Goal: Information Seeking & Learning: Learn about a topic

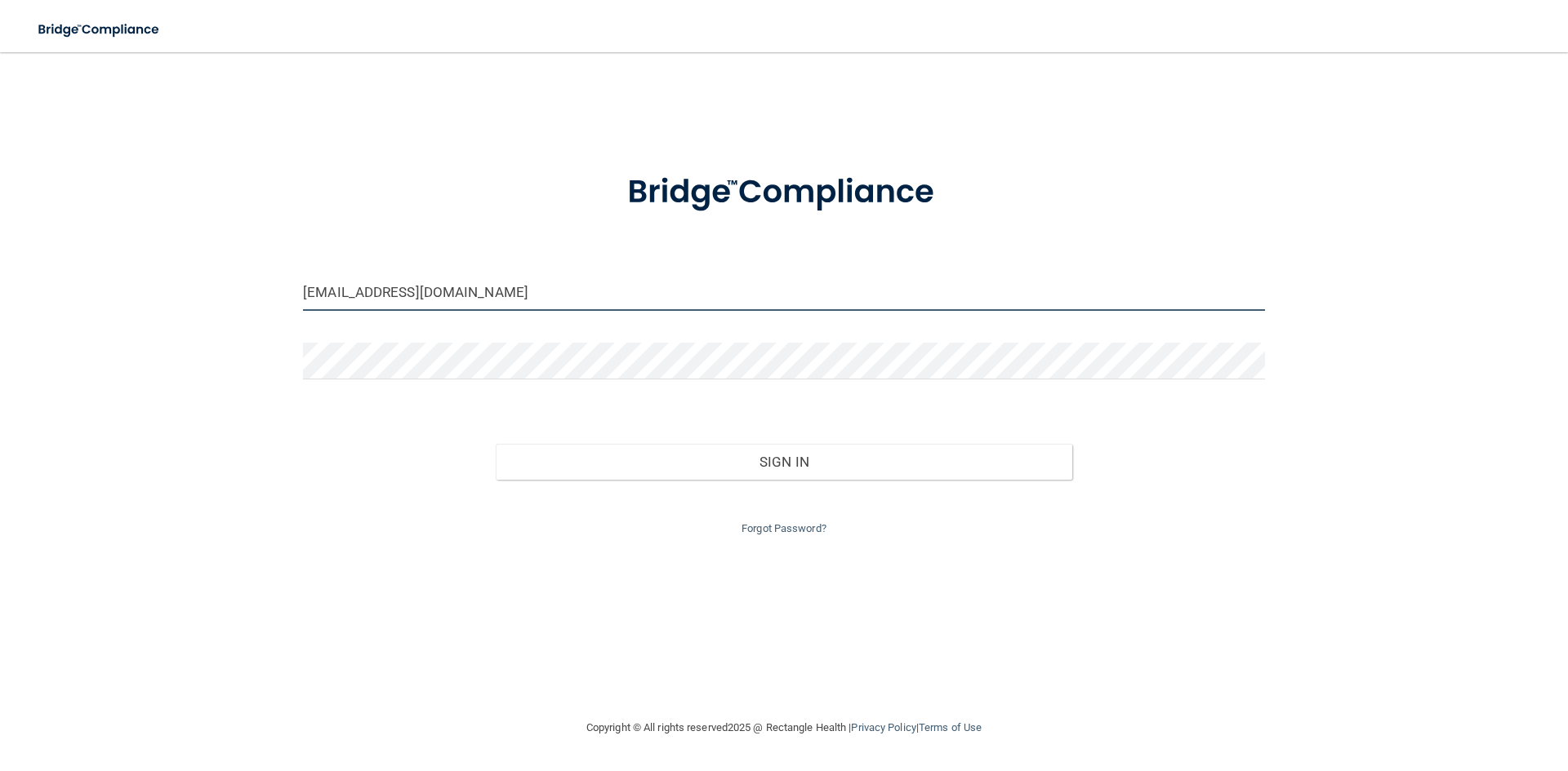
drag, startPoint x: 441, startPoint y: 292, endPoint x: 278, endPoint y: 318, distance: 165.1
click at [278, 318] on div "[EMAIL_ADDRESS][DOMAIN_NAME] Invalid email/password. You don't have permission …" at bounding box center [784, 386] width 1503 height 634
drag, startPoint x: 490, startPoint y: 284, endPoint x: 58, endPoint y: 316, distance: 433.2
click at [58, 316] on div "[EMAIL_ADDRESS][DOMAIN_NAME] Invalid email/password. You don't have permission …" at bounding box center [784, 386] width 1503 height 634
type input "[EMAIL_ADDRESS][DOMAIN_NAME]"
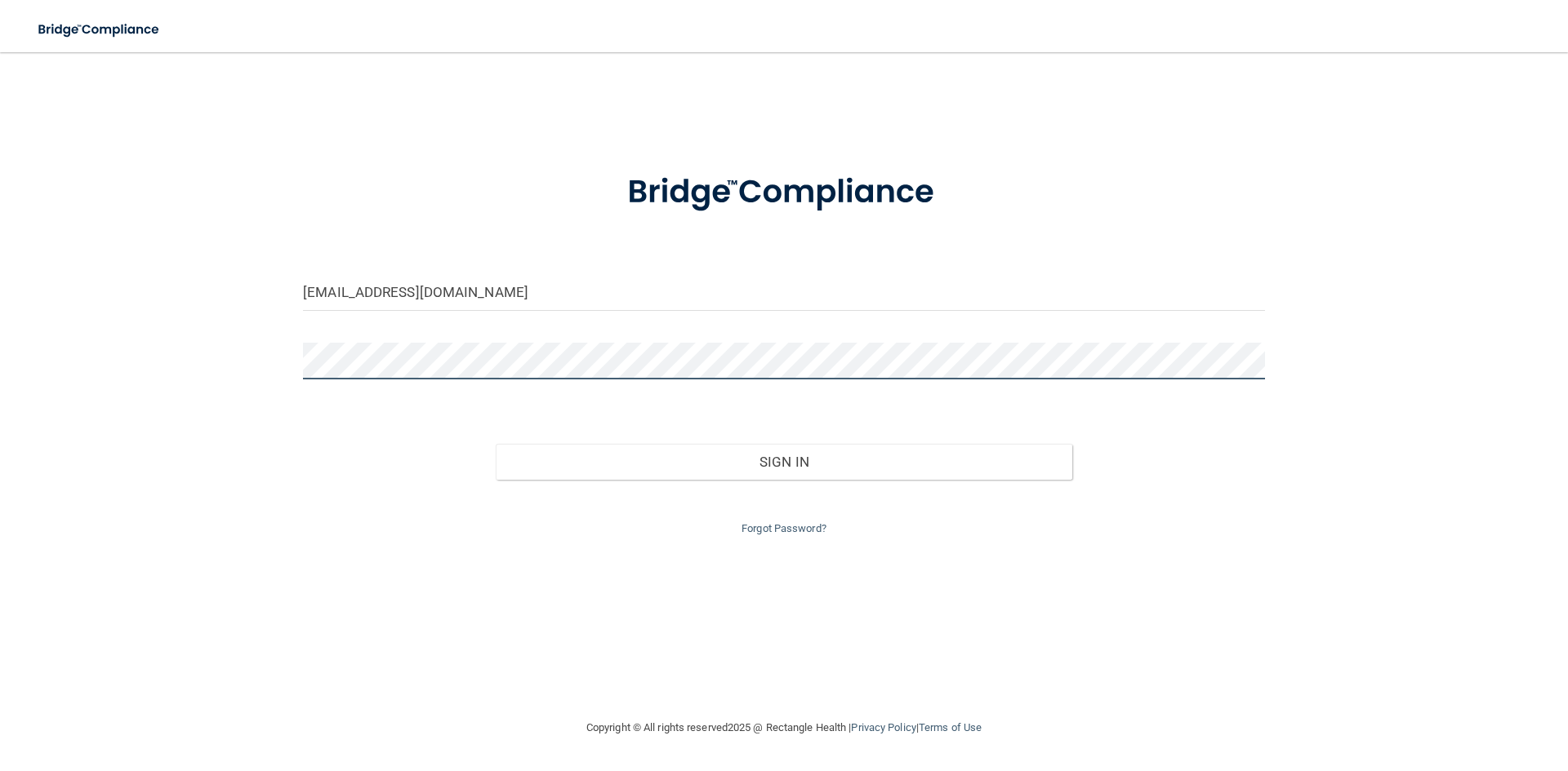
click at [495, 444] on button "Sign In" at bounding box center [784, 461] width 577 height 36
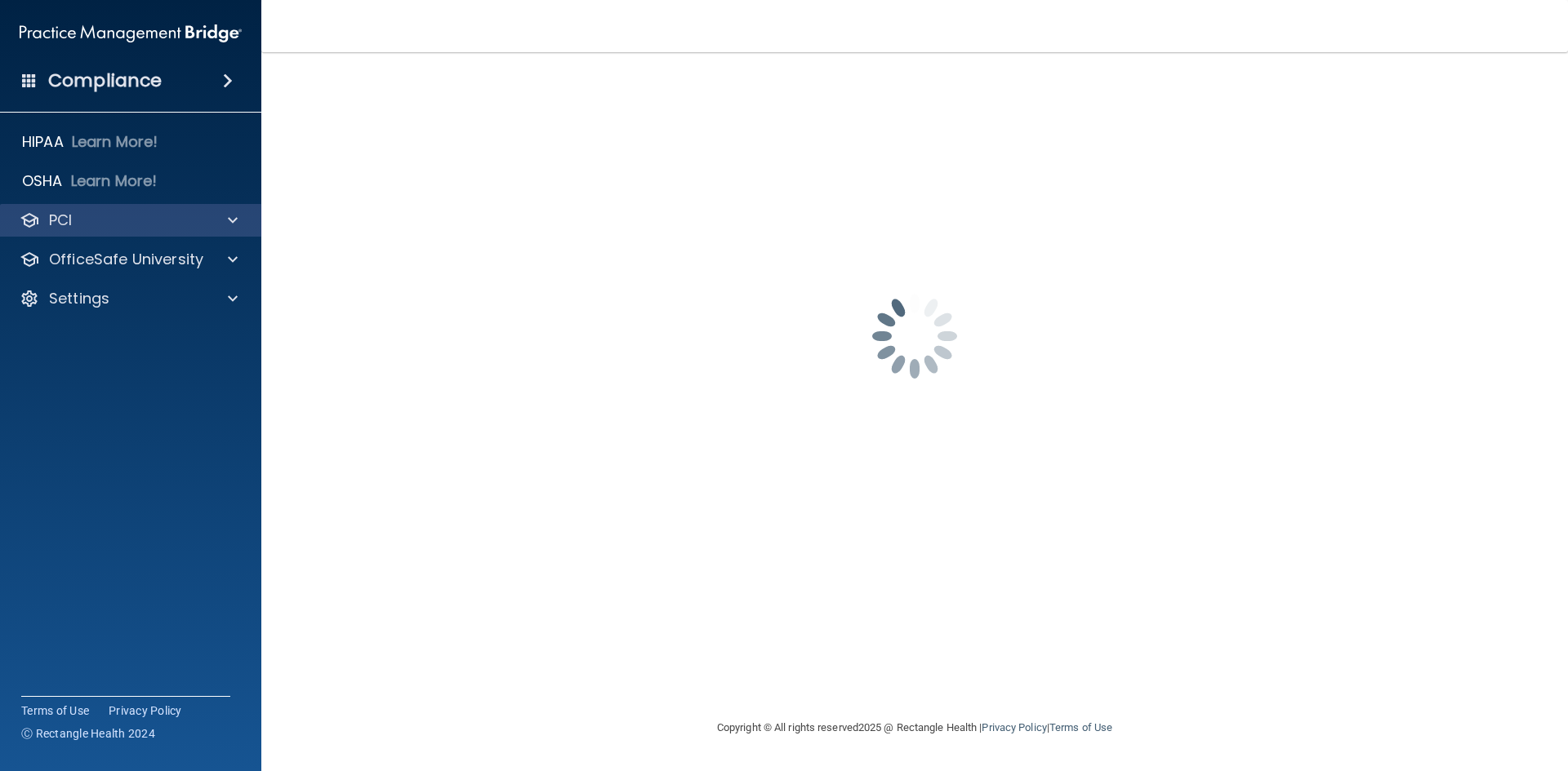
click at [31, 208] on div "PCI" at bounding box center [131, 221] width 262 height 33
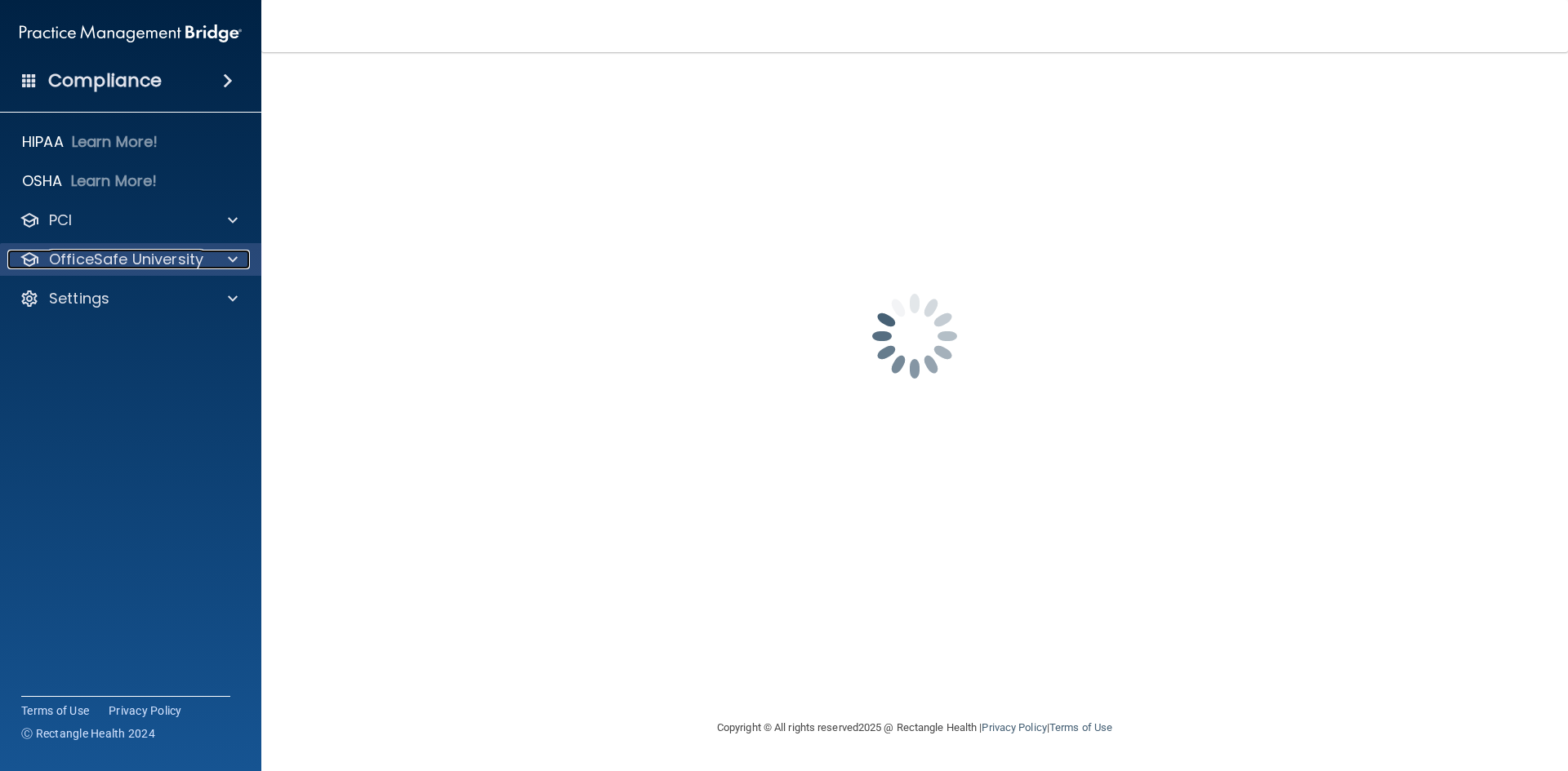
click at [52, 254] on p "OfficeSafe University" at bounding box center [125, 259] width 154 height 20
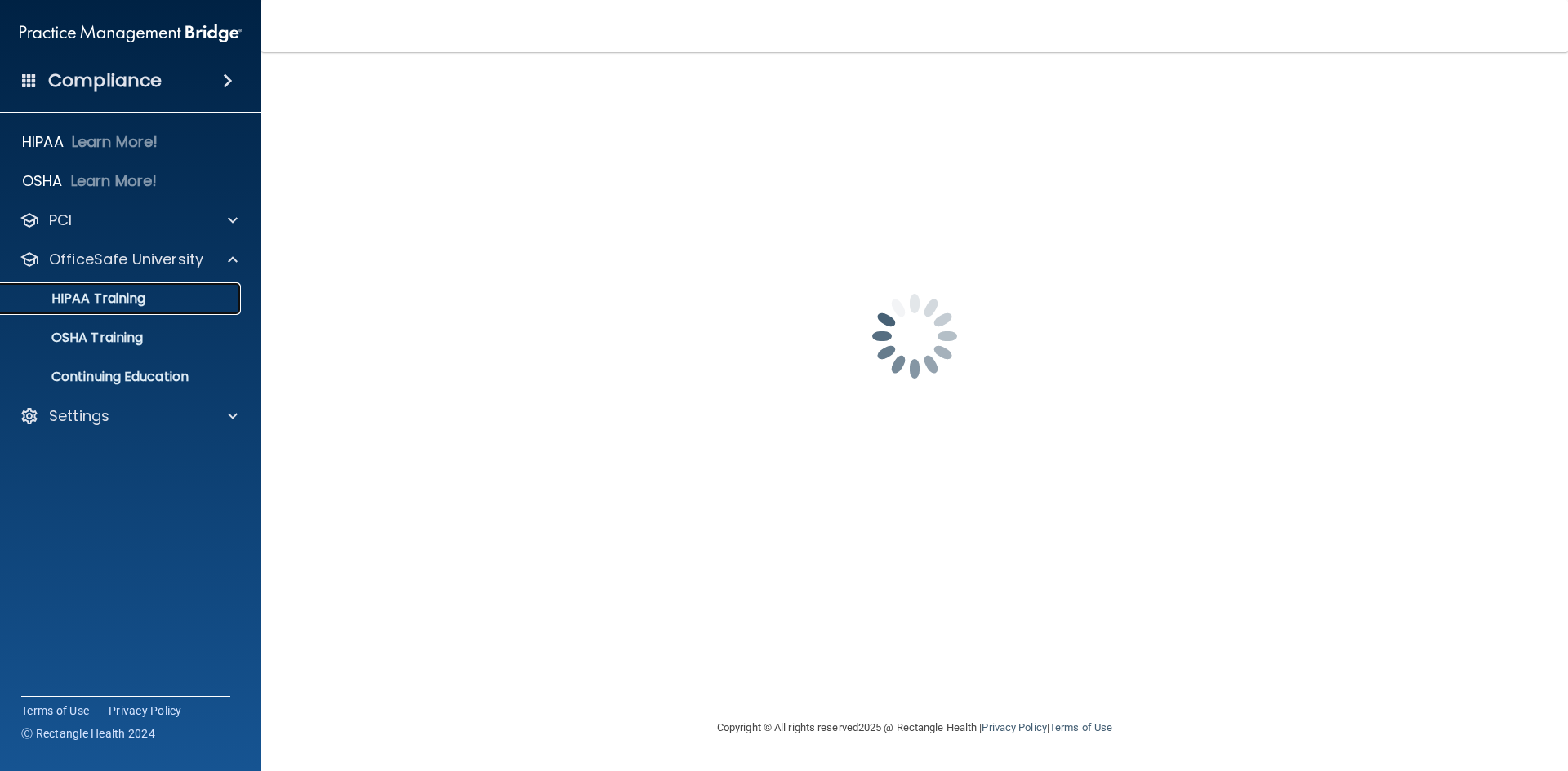
click at [79, 291] on p "HIPAA Training" at bounding box center [77, 298] width 135 height 17
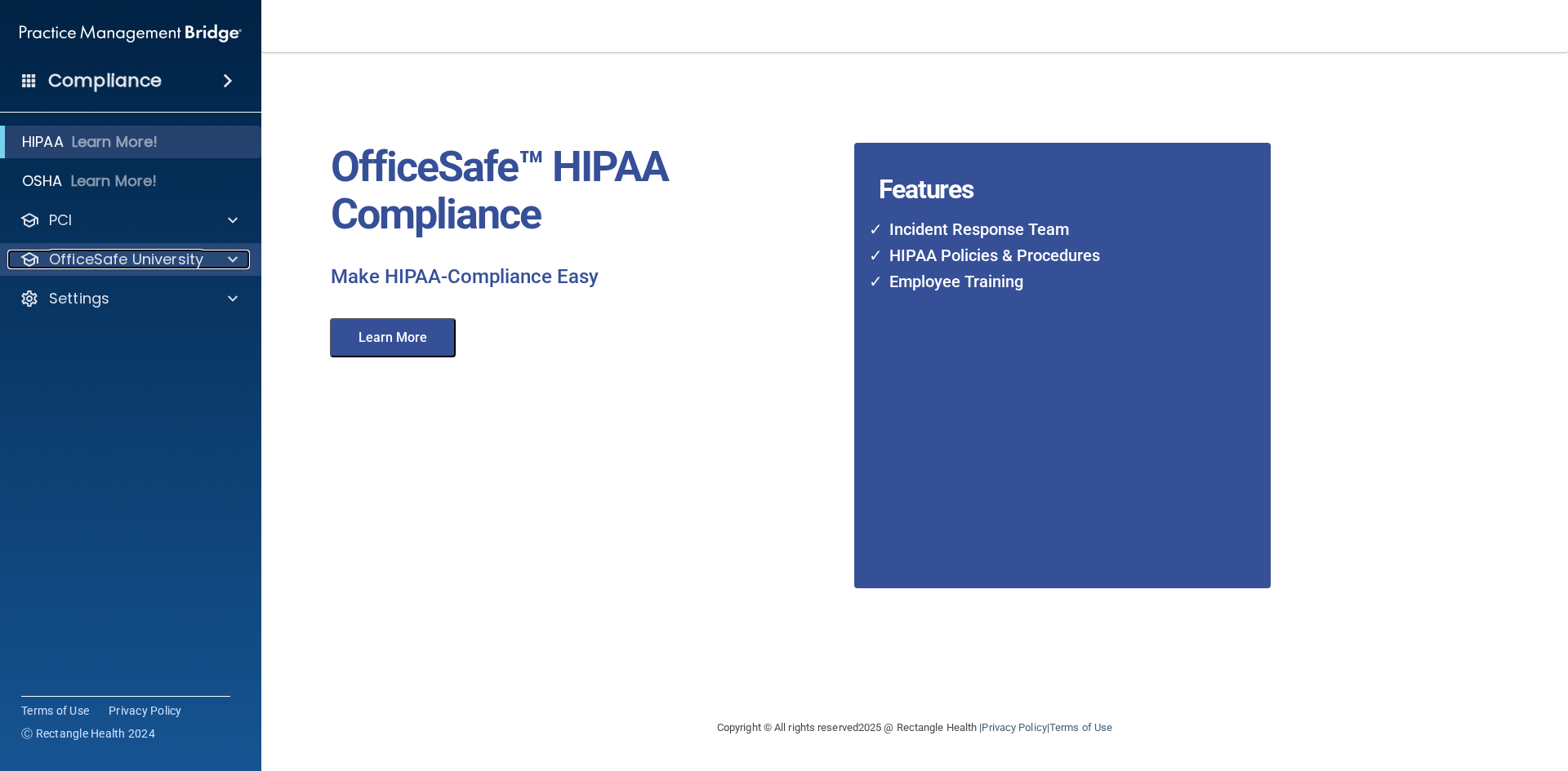
click at [216, 251] on div at bounding box center [230, 259] width 41 height 20
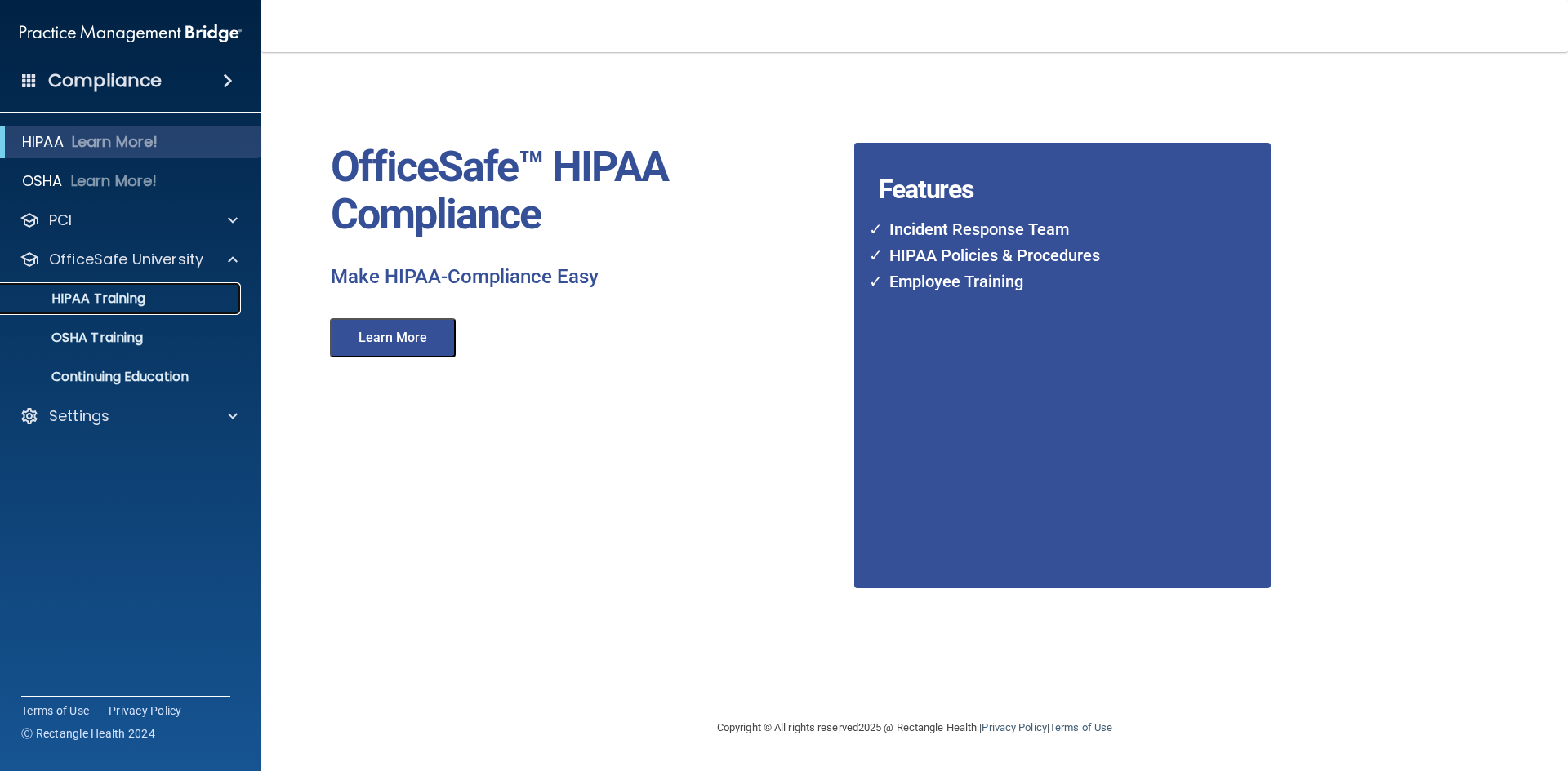
click at [142, 309] on link "HIPAA Training" at bounding box center [111, 299] width 257 height 33
click at [134, 287] on link "HIPAA Training" at bounding box center [111, 299] width 257 height 33
click at [122, 294] on p "HIPAA Training" at bounding box center [77, 298] width 135 height 17
click at [131, 296] on p "HIPAA Training" at bounding box center [77, 298] width 135 height 17
click at [83, 337] on p "OSHA Training" at bounding box center [77, 338] width 132 height 17
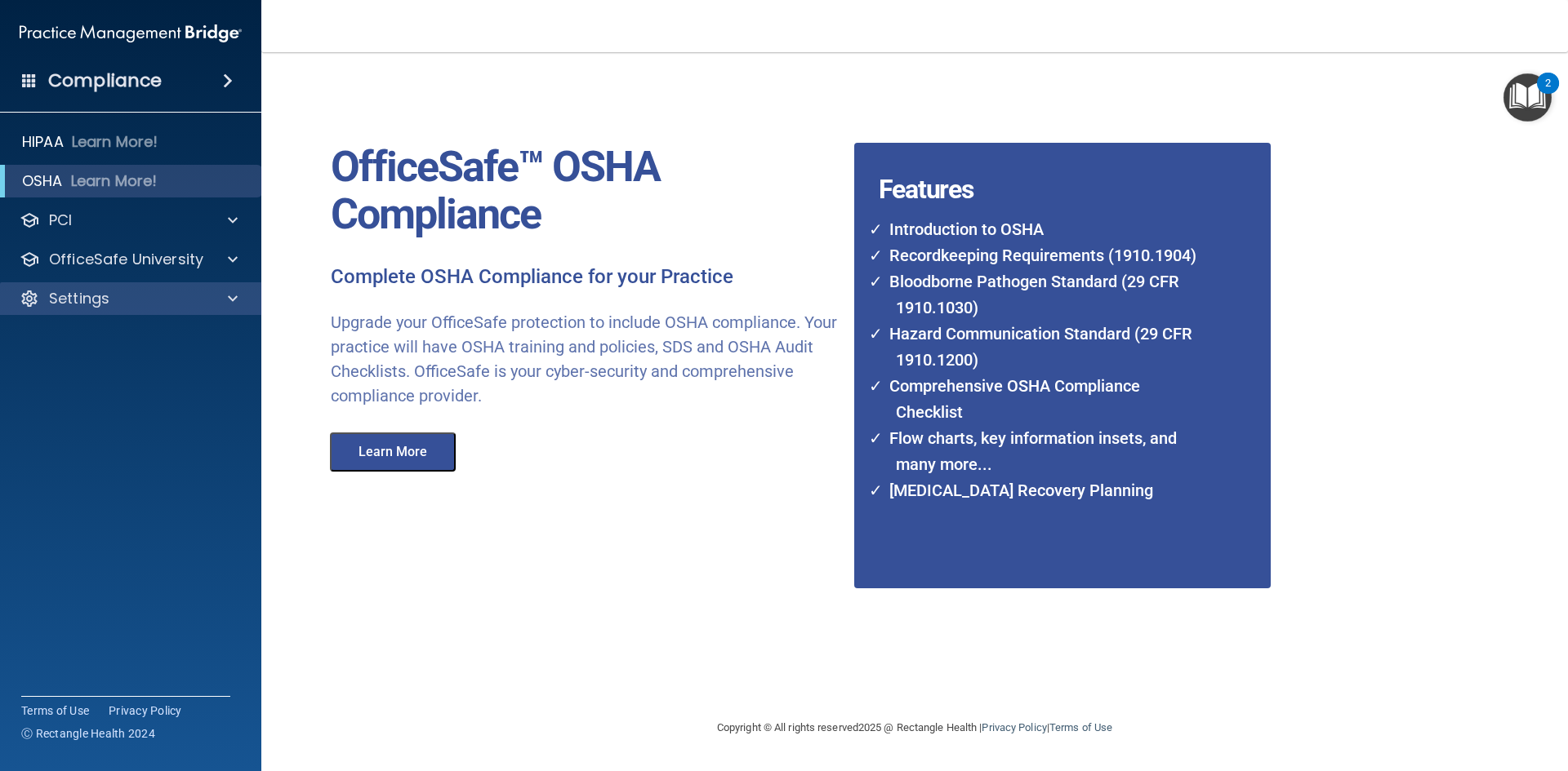
click at [83, 284] on div "Settings" at bounding box center [131, 299] width 262 height 33
click at [77, 292] on p "Settings" at bounding box center [78, 298] width 60 height 20
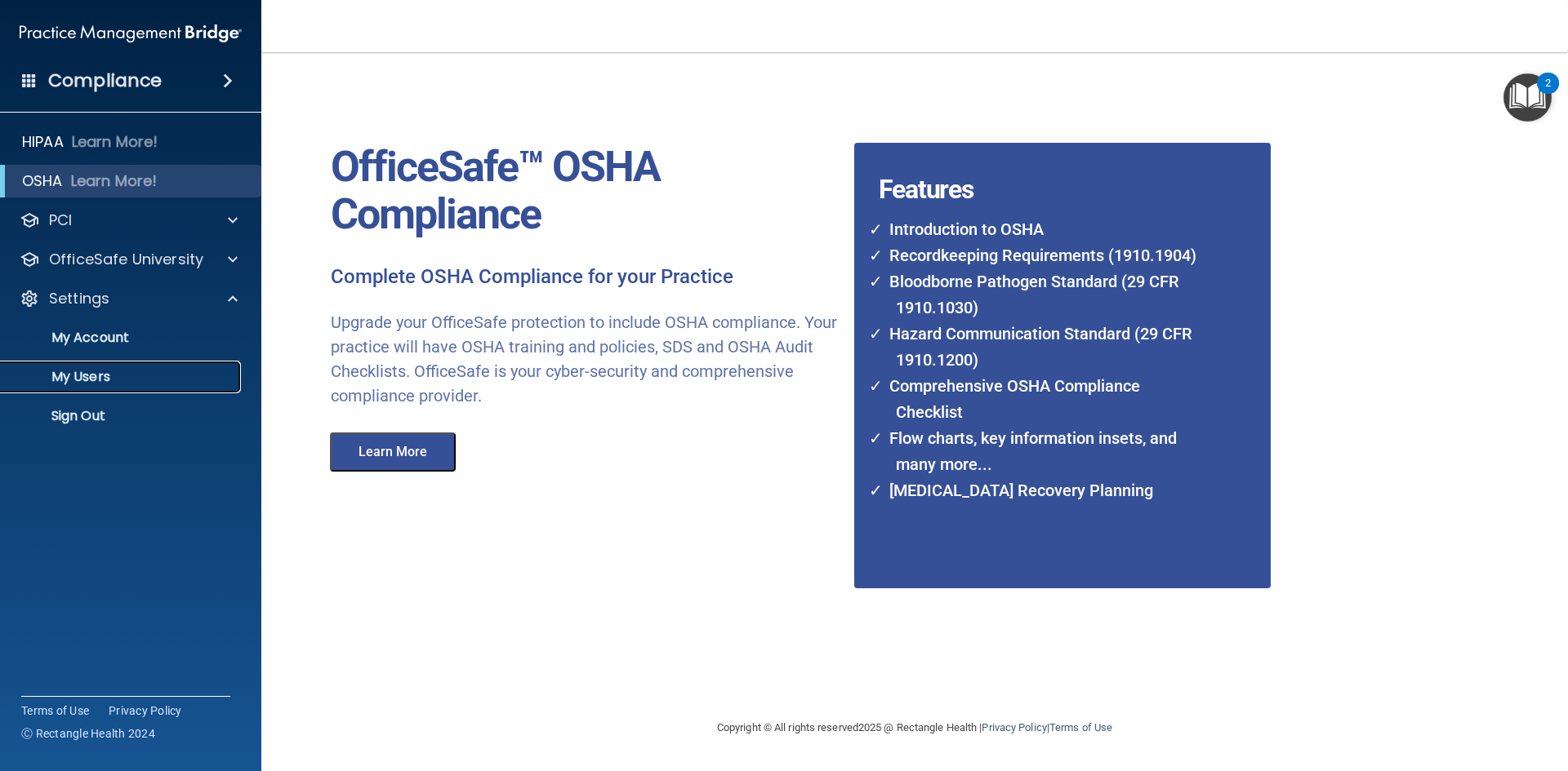
click at [68, 378] on p "My Users" at bounding box center [122, 377] width 223 height 17
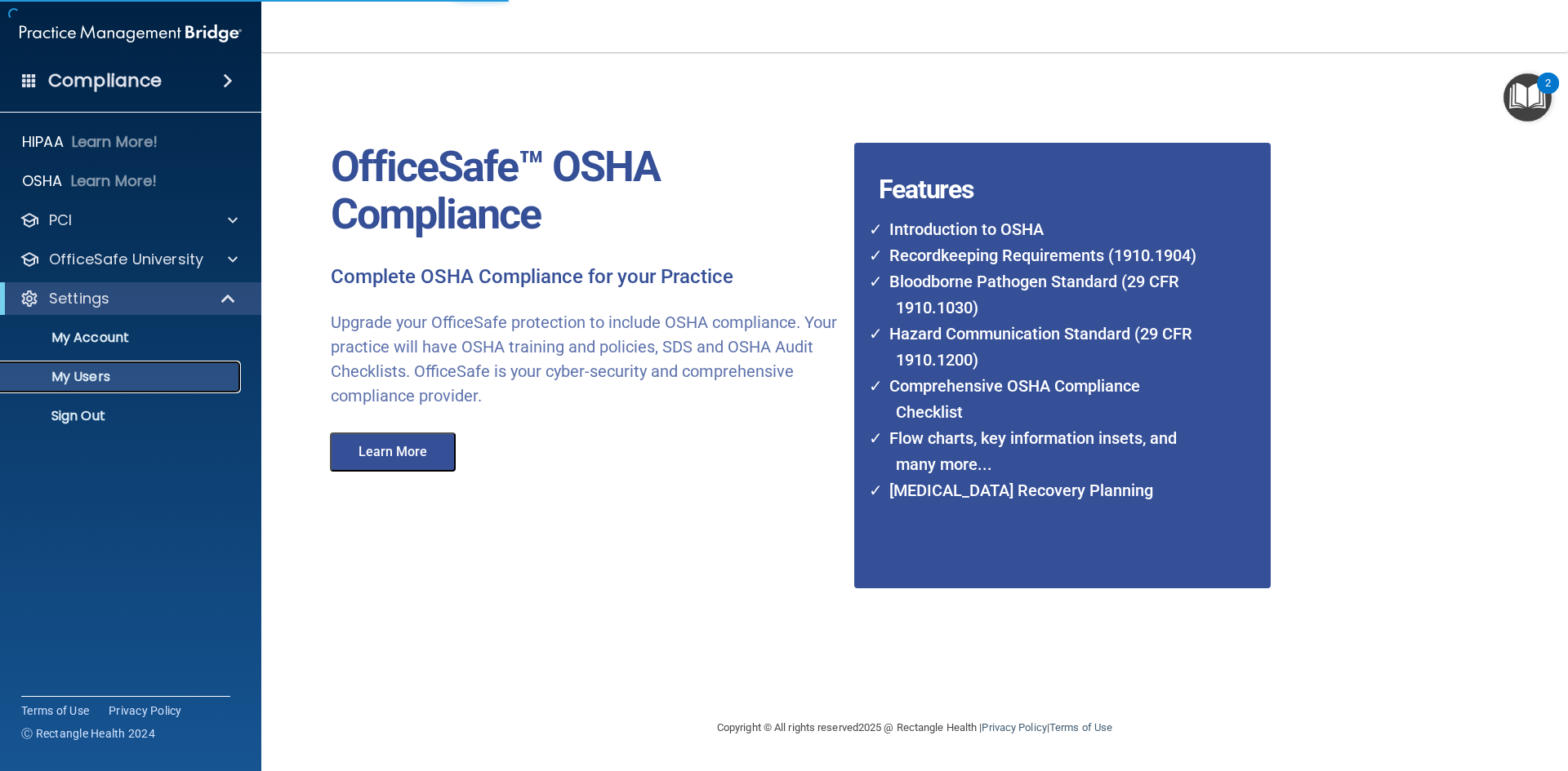
select select "20"
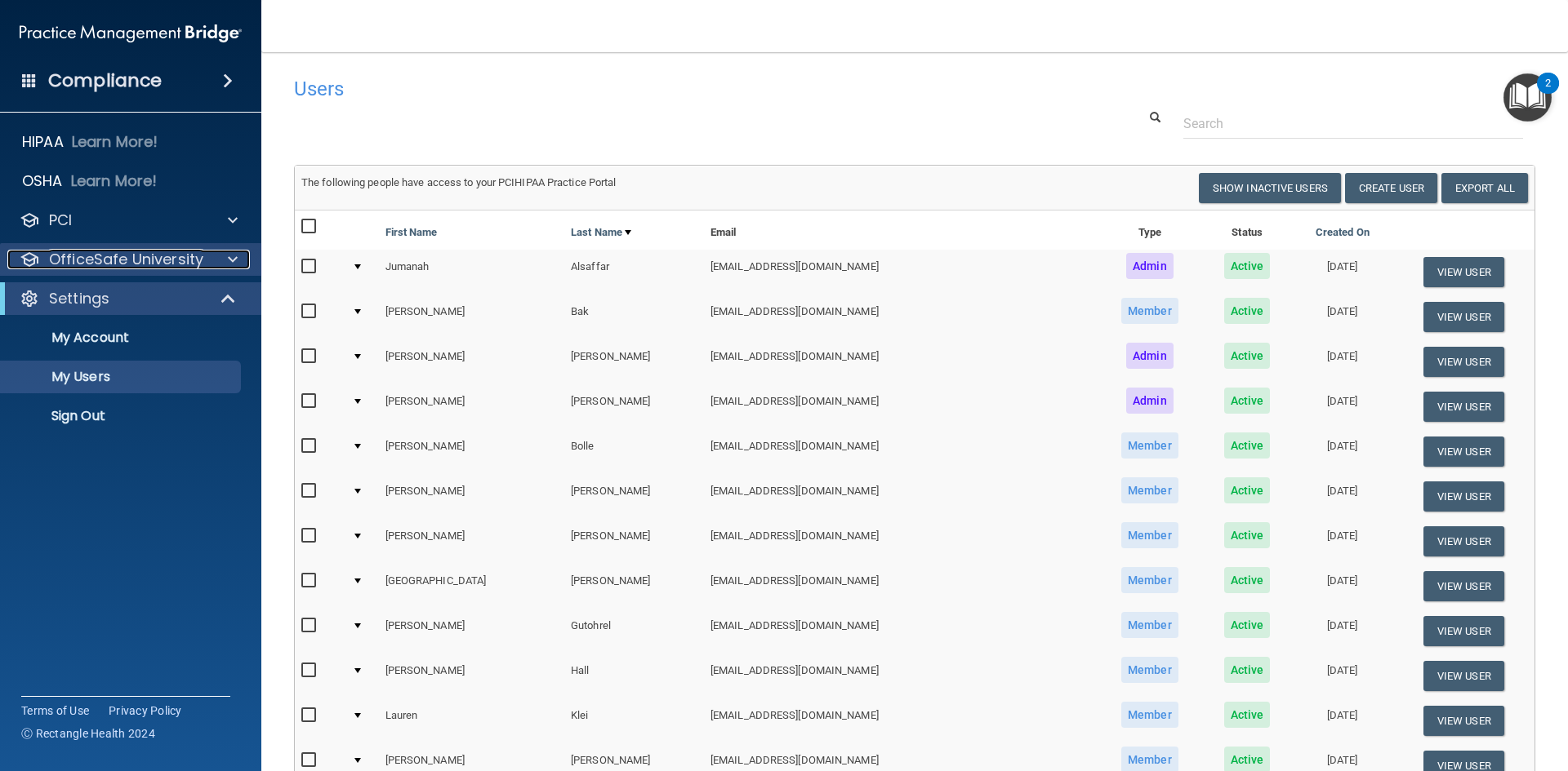
click at [97, 256] on p "OfficeSafe University" at bounding box center [125, 259] width 154 height 20
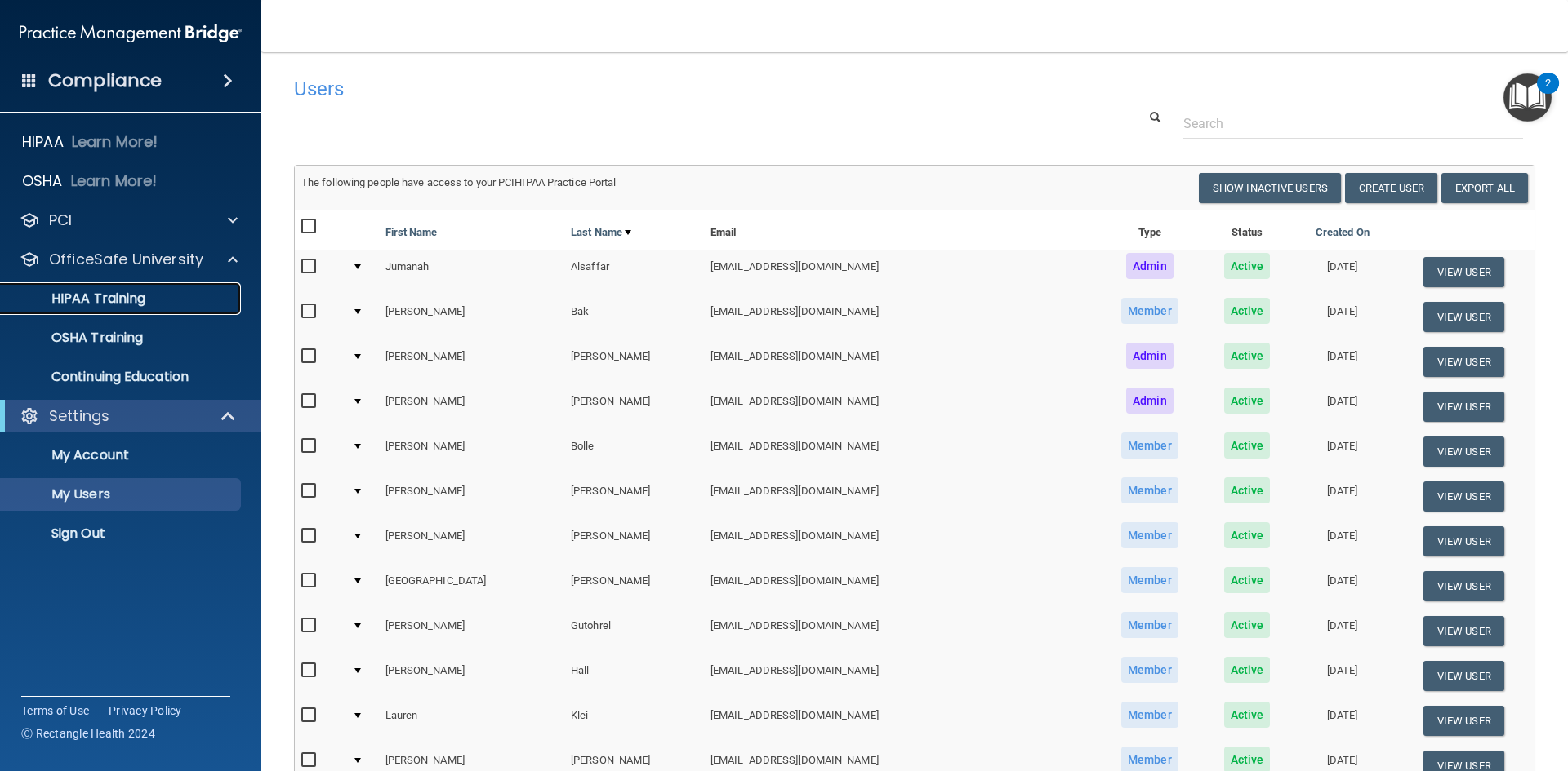
click at [84, 291] on p "HIPAA Training" at bounding box center [77, 298] width 135 height 17
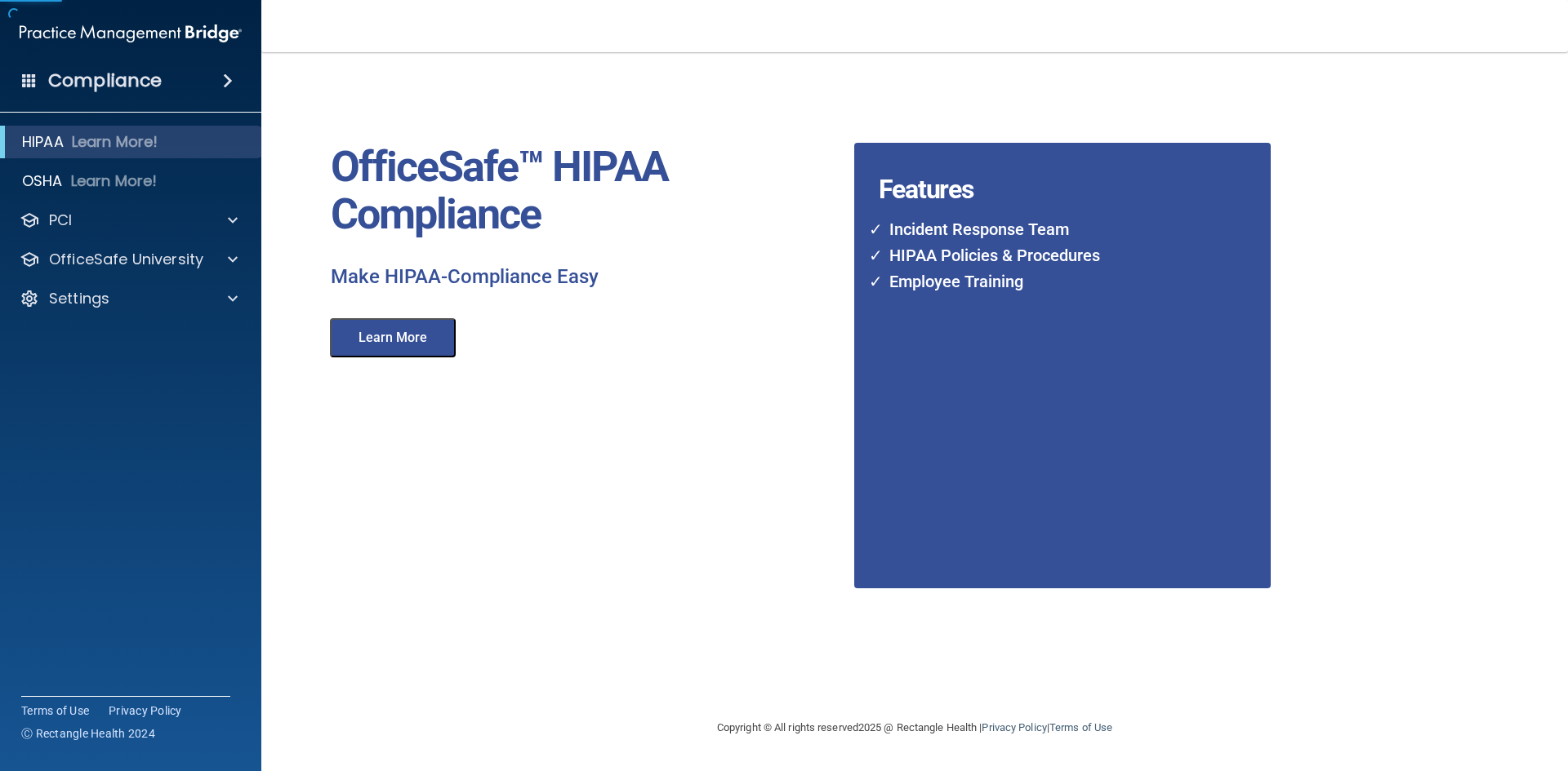
click at [420, 345] on button "Learn More" at bounding box center [393, 338] width 125 height 39
click at [65, 297] on p "Settings" at bounding box center [78, 298] width 60 height 20
click at [114, 365] on link "My Users" at bounding box center [111, 378] width 257 height 33
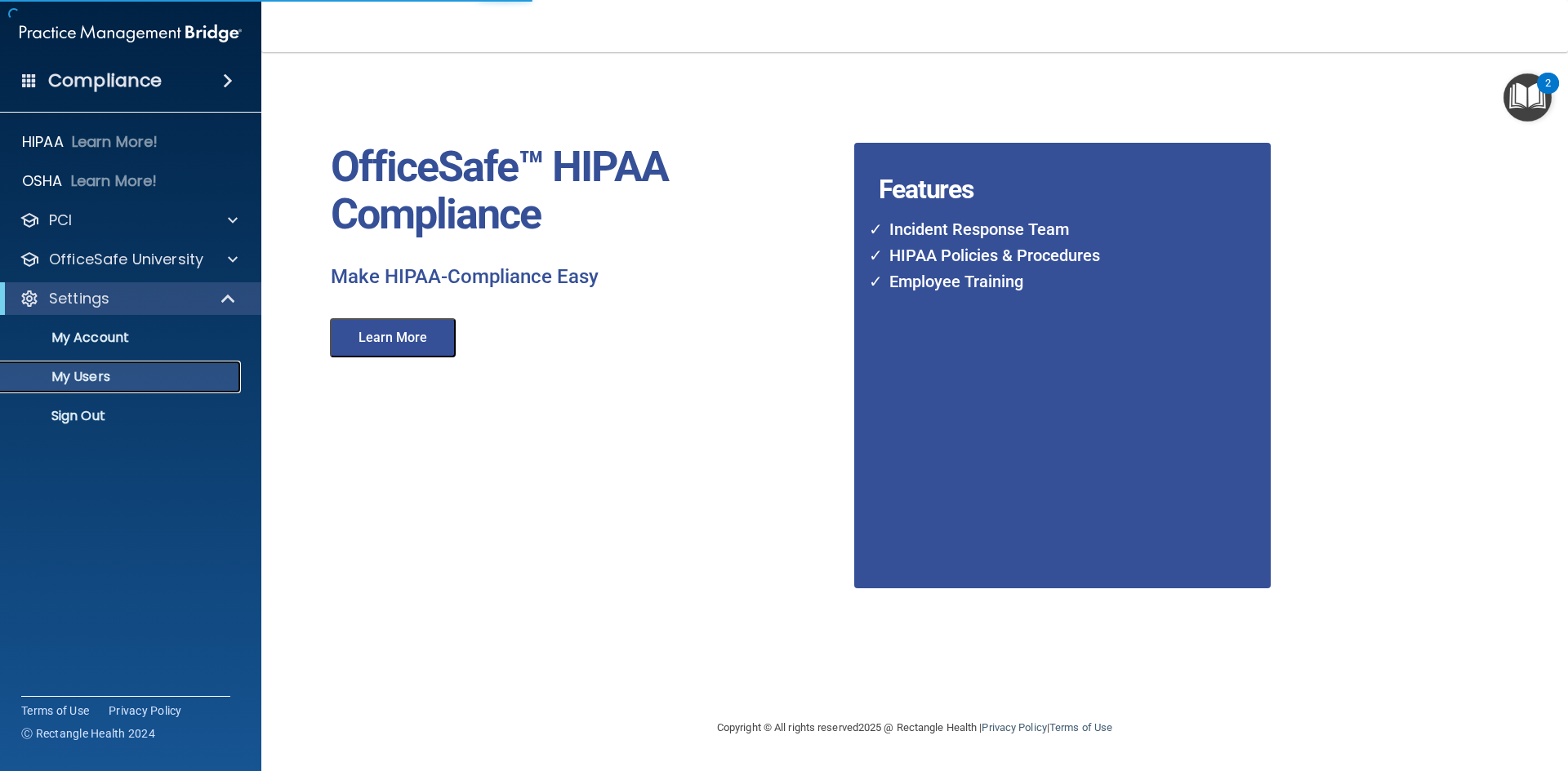
select select "20"
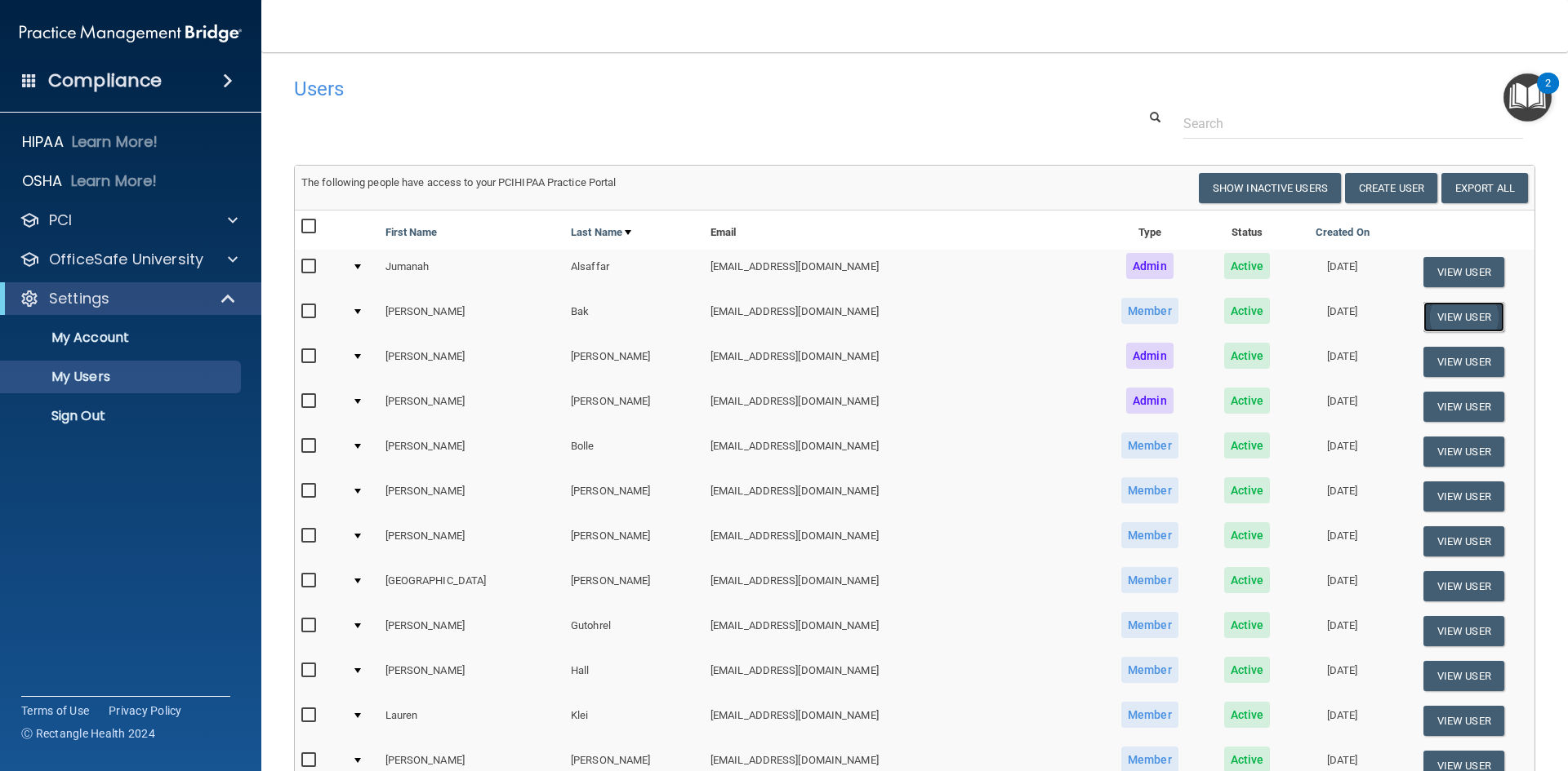
click at [1430, 306] on button "View User" at bounding box center [1464, 317] width 81 height 30
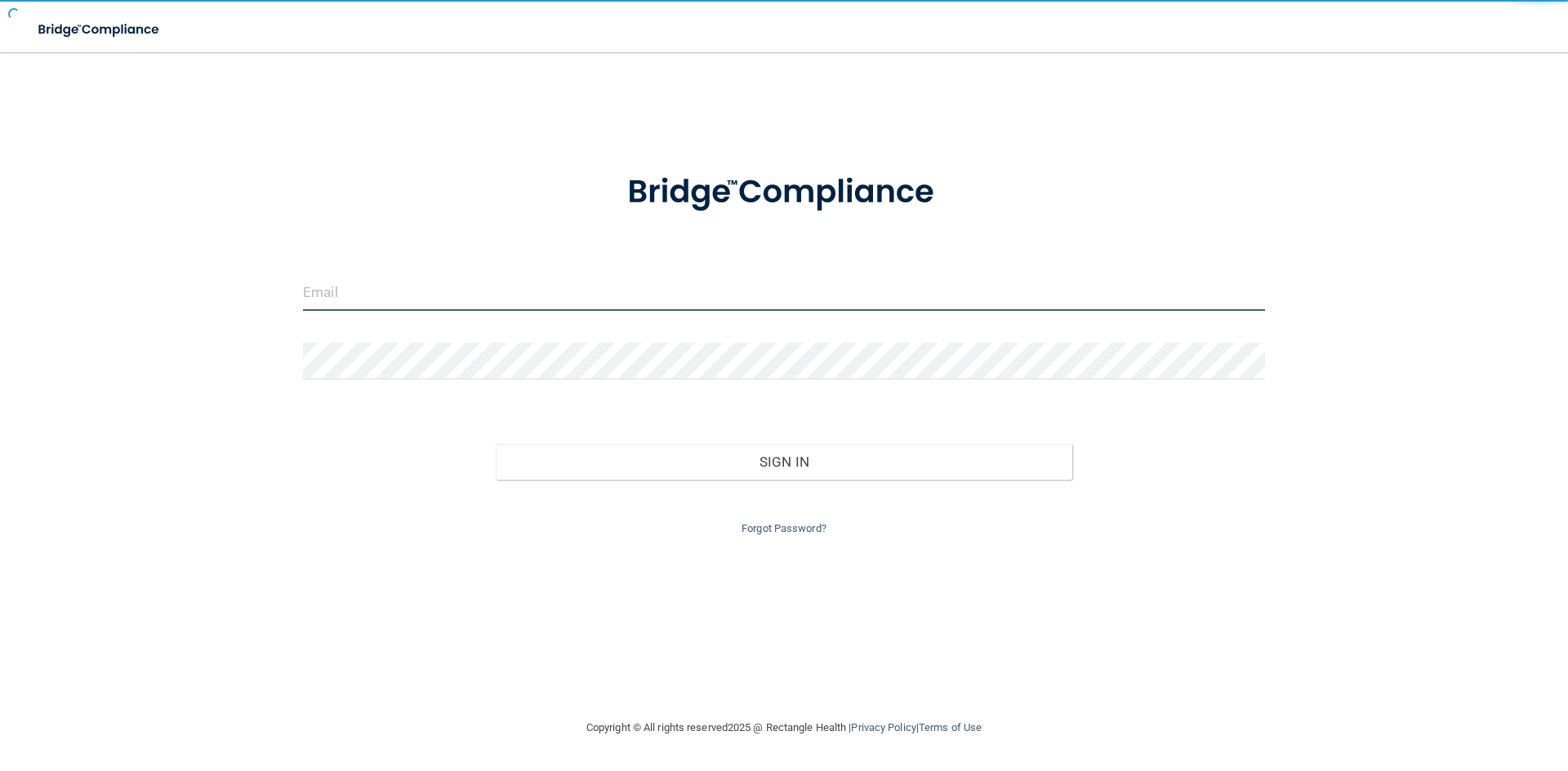
type input "[EMAIL_ADDRESS][DOMAIN_NAME]"
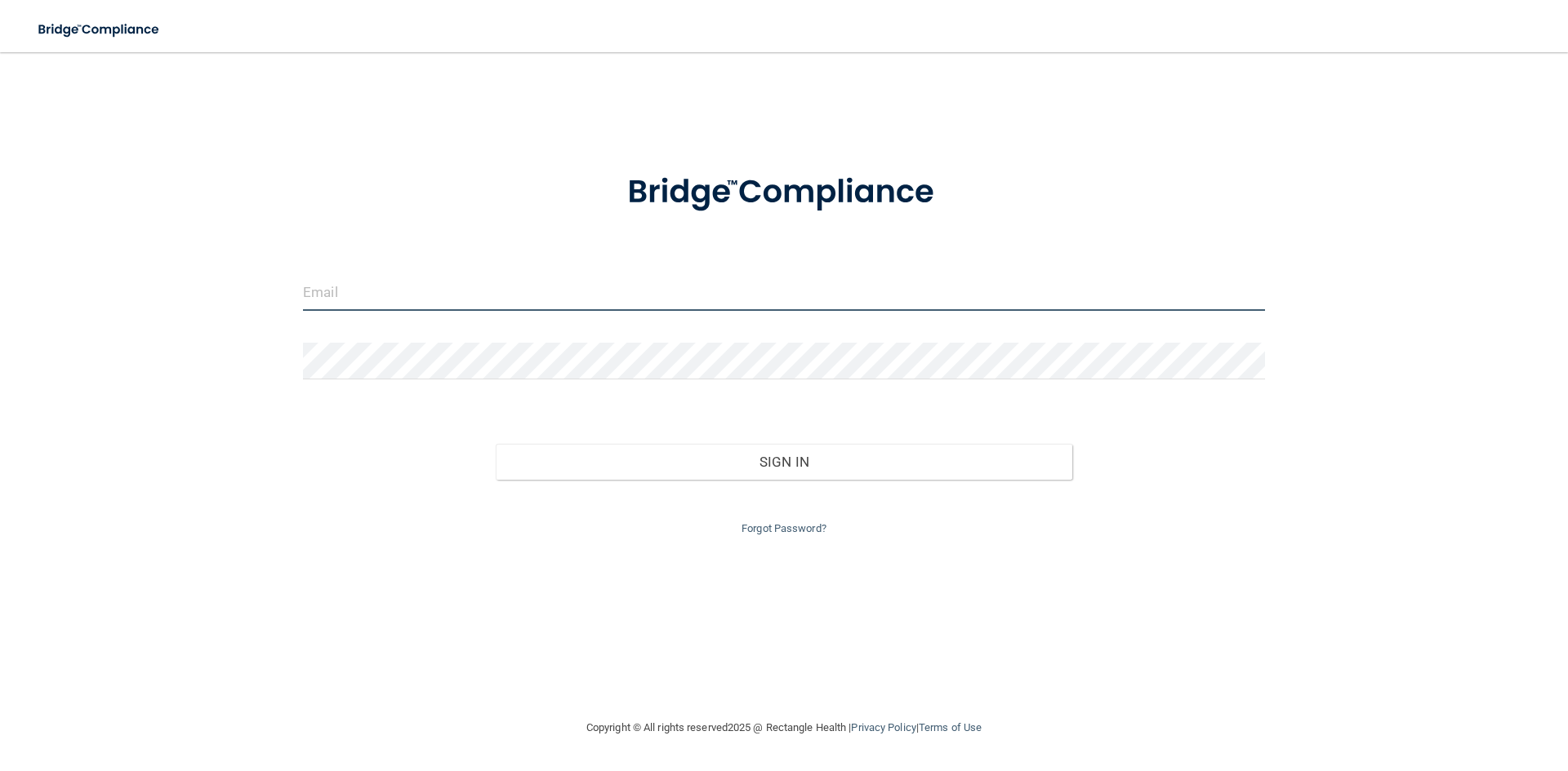
type input "[EMAIL_ADDRESS][DOMAIN_NAME]"
drag, startPoint x: 572, startPoint y: 308, endPoint x: 36, endPoint y: 327, distance: 536.3
click at [36, 327] on div "[EMAIL_ADDRESS][DOMAIN_NAME] Invalid email/password. You don't have permission …" at bounding box center [784, 386] width 1503 height 634
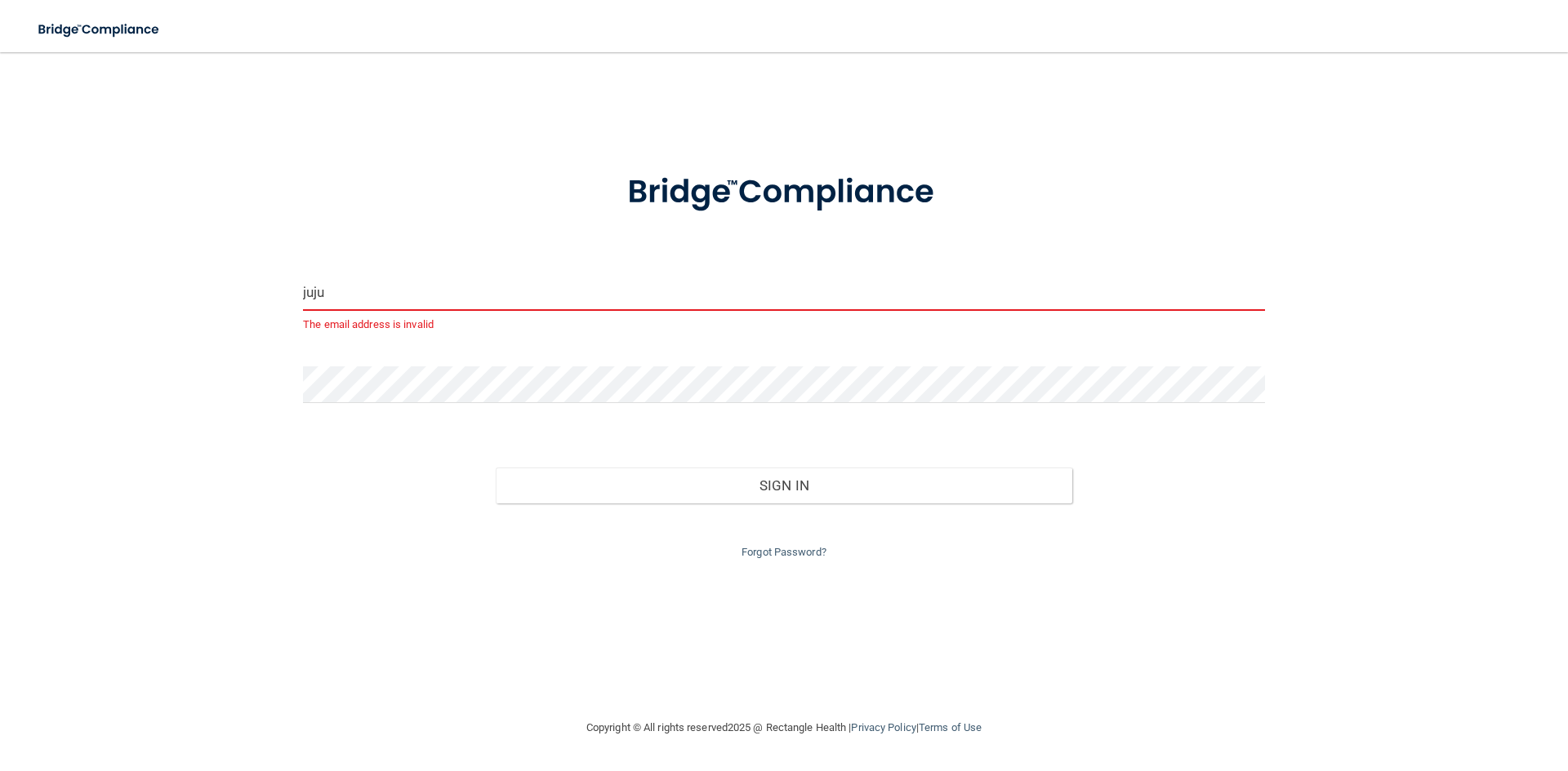
type input "[EMAIL_ADDRESS][DOMAIN_NAME]"
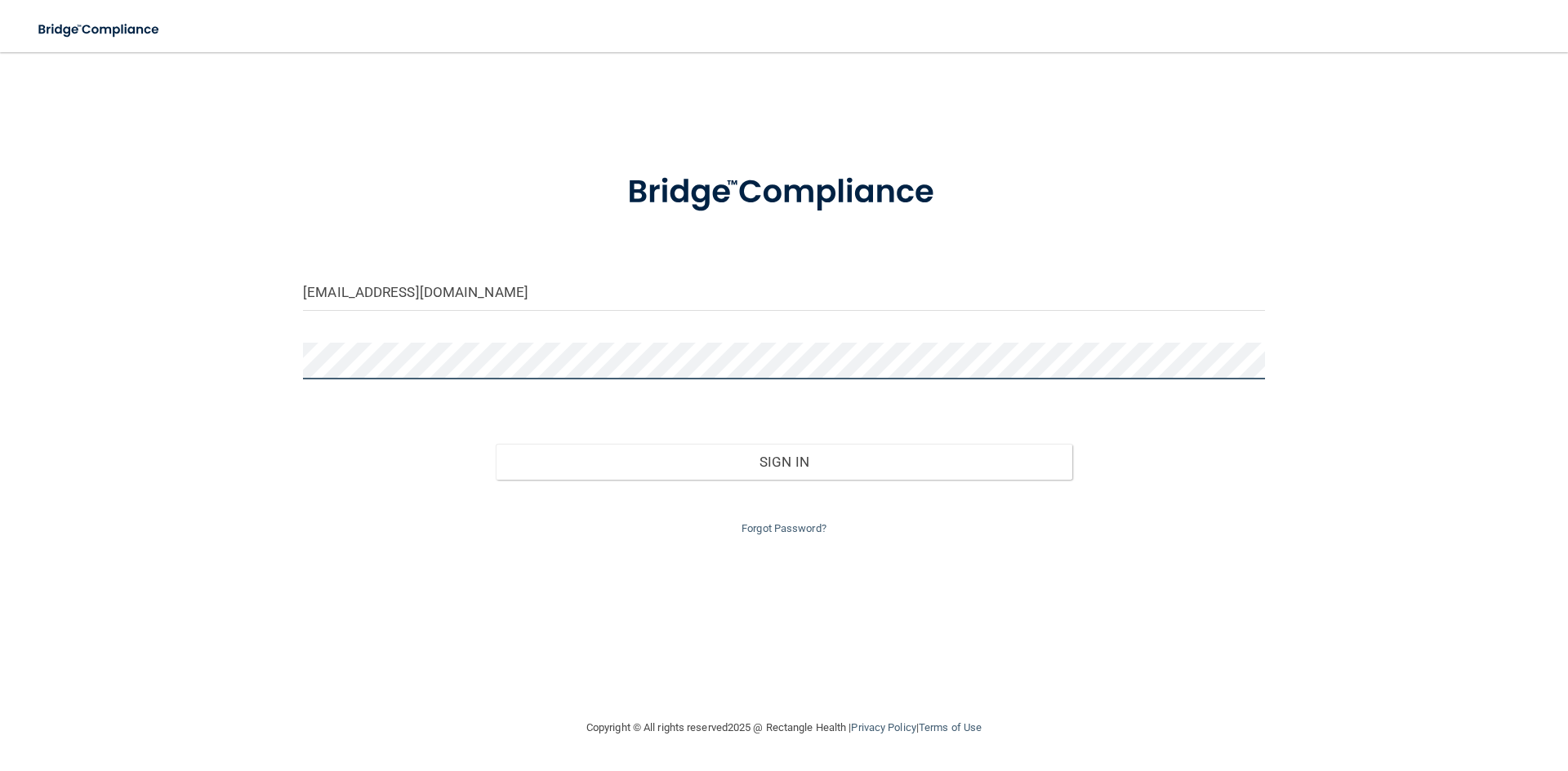
click at [145, 383] on div "juju.alsaffar@gmail.com Invalid email/password. You don't have permission to ac…" at bounding box center [784, 386] width 1503 height 634
click at [495, 444] on button "Sign In" at bounding box center [784, 461] width 577 height 36
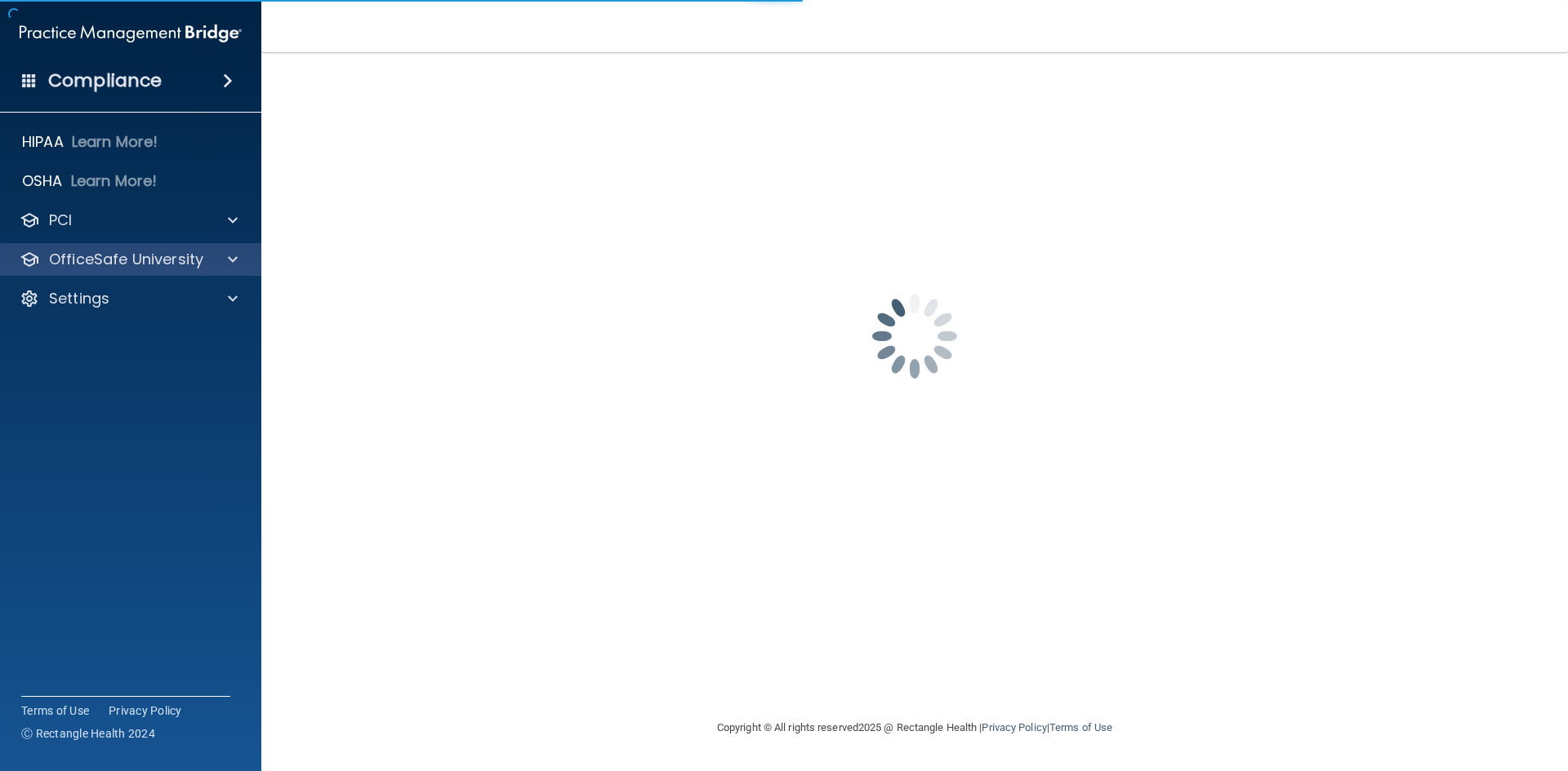
click at [132, 270] on div "OfficeSafe University" at bounding box center [131, 260] width 262 height 33
click at [75, 270] on div "OfficeSafe University" at bounding box center [131, 260] width 262 height 33
click at [146, 255] on p "OfficeSafe University" at bounding box center [125, 259] width 154 height 20
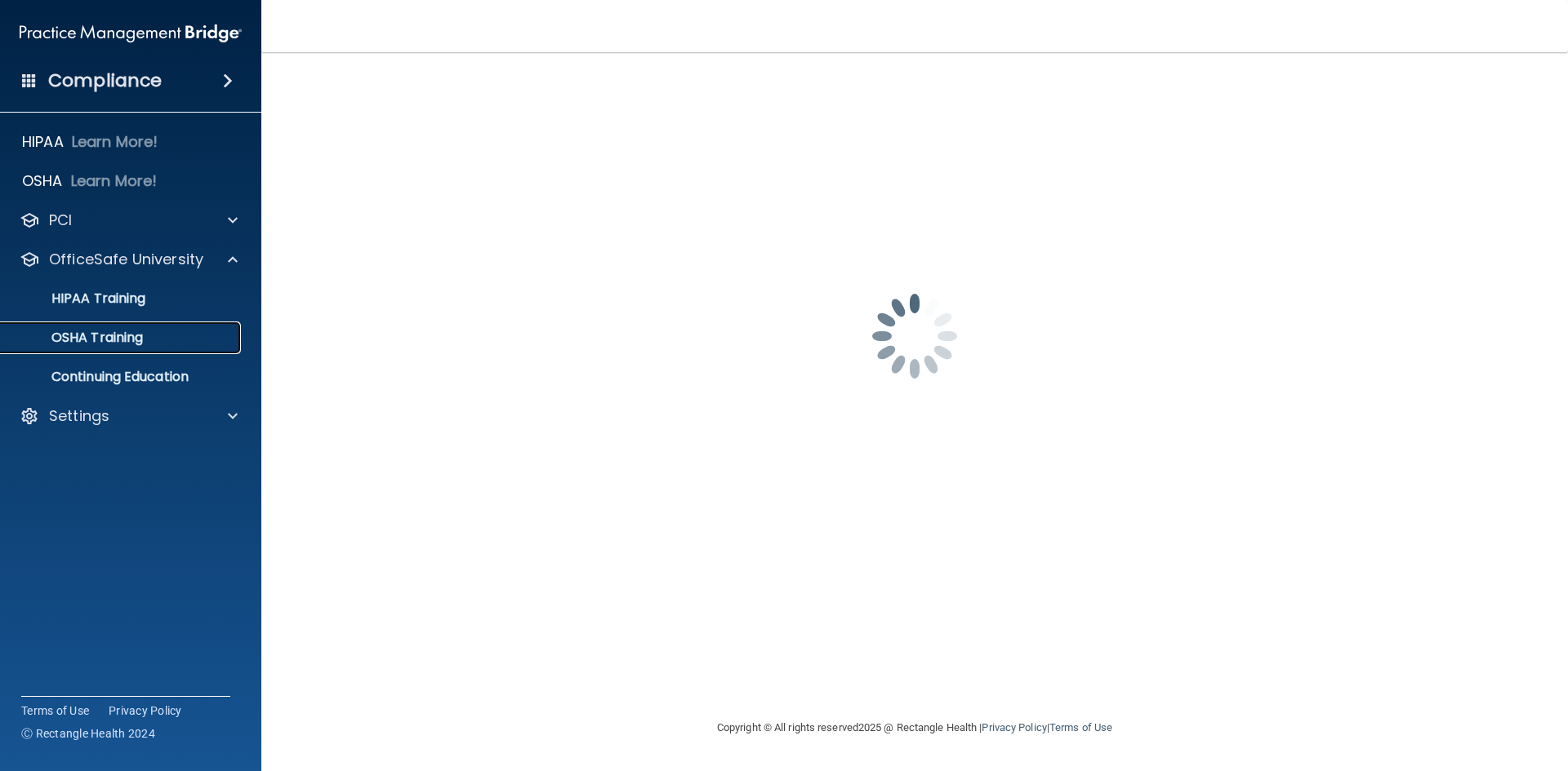
click at [88, 333] on p "OSHA Training" at bounding box center [77, 338] width 132 height 17
